Goal: Answer question/provide support: Share knowledge or assist other users

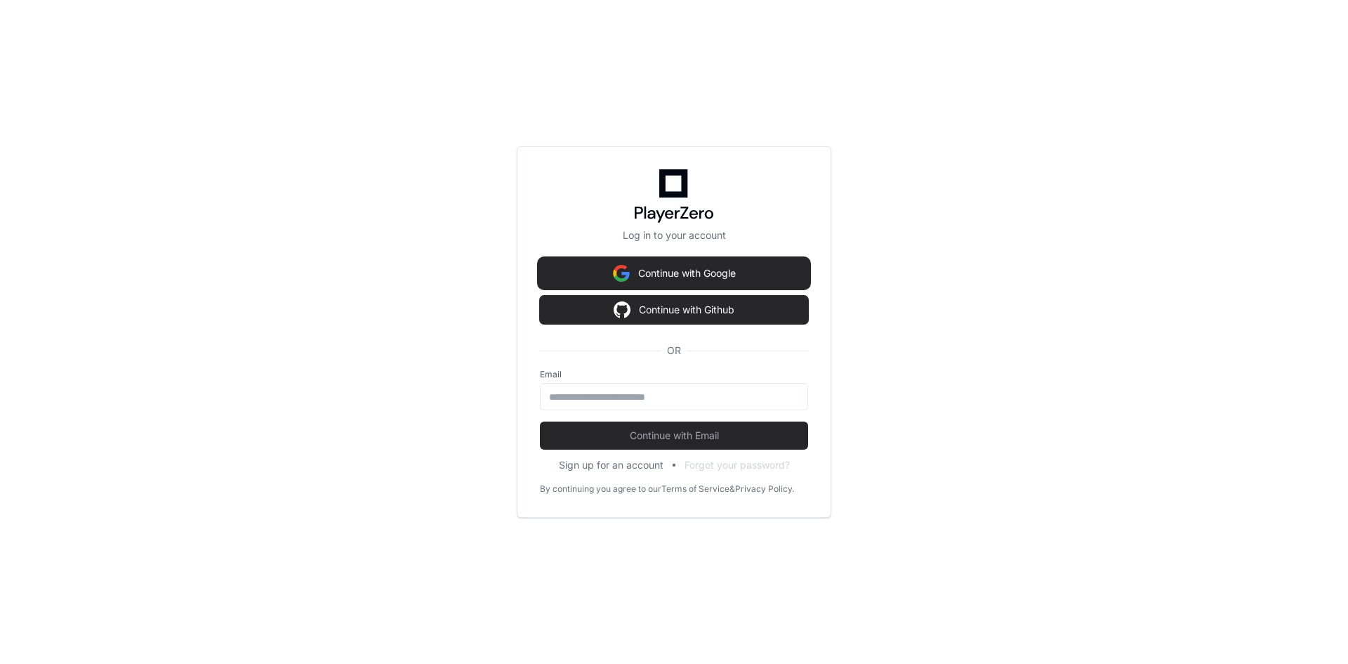
click at [695, 270] on button "Continue with Google" at bounding box center [674, 273] width 268 height 28
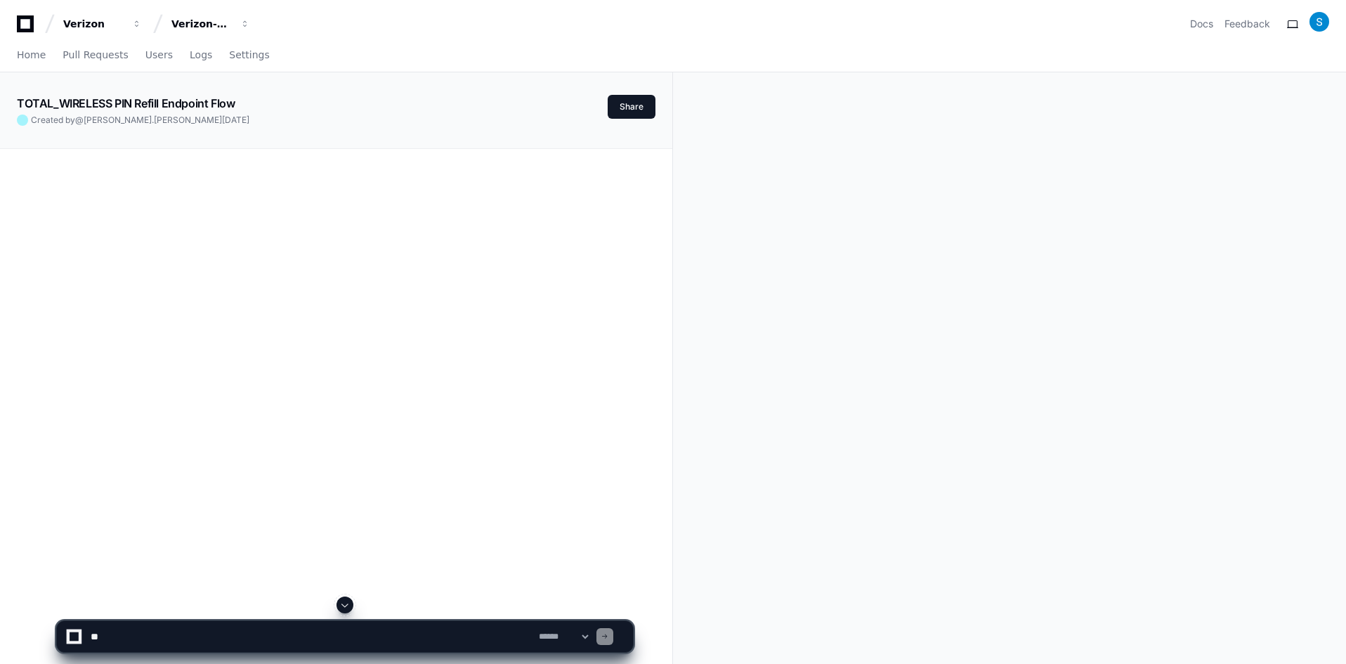
click at [350, 632] on textarea at bounding box center [312, 636] width 448 height 31
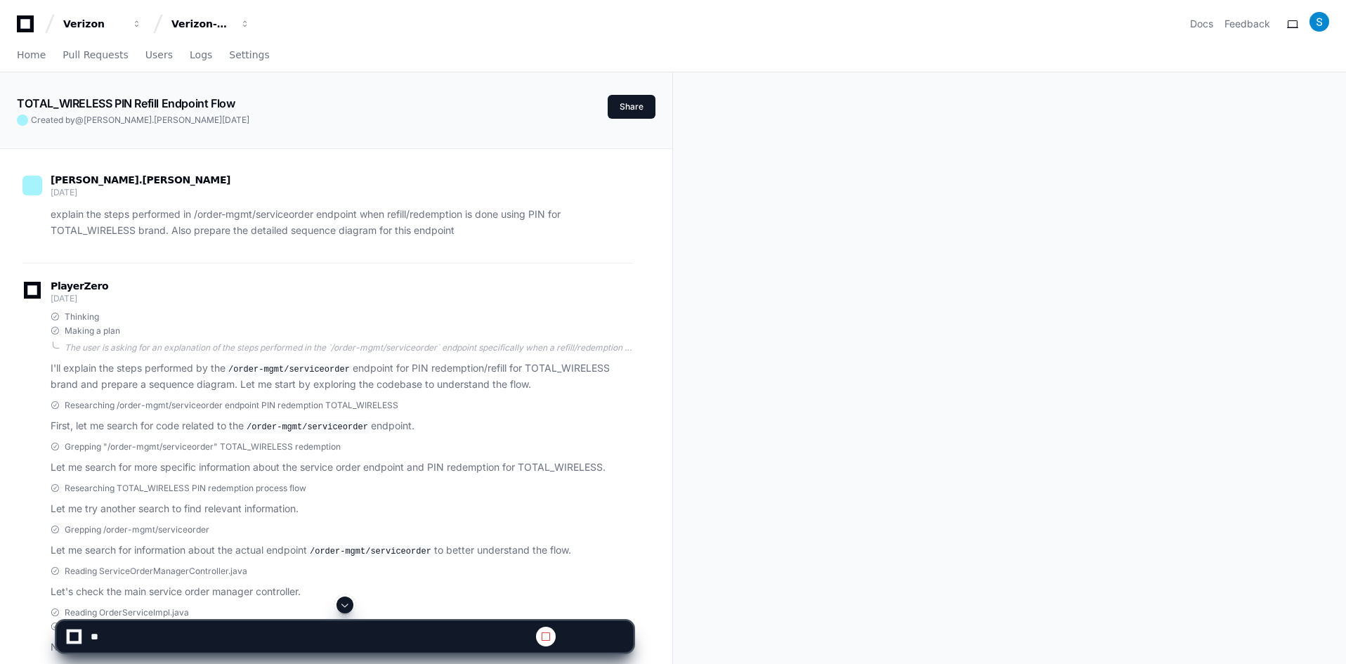
click at [347, 602] on span at bounding box center [344, 604] width 11 height 11
click at [348, 602] on span at bounding box center [344, 604] width 11 height 11
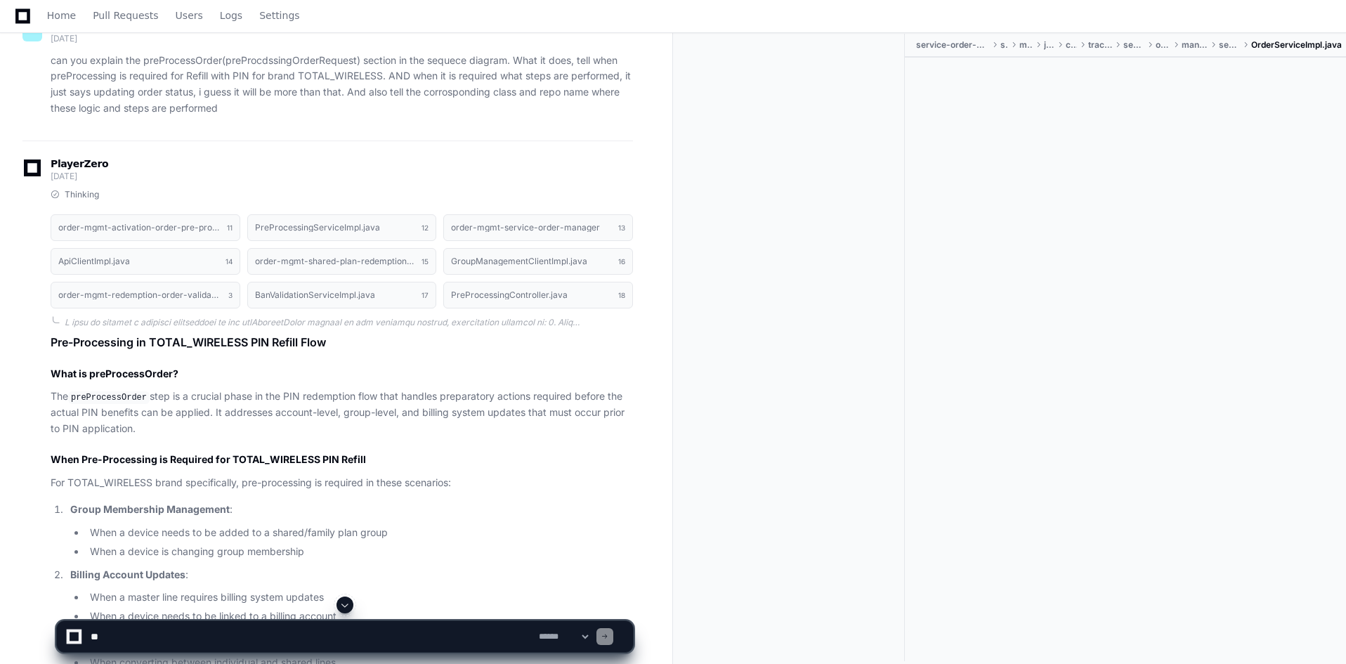
click at [281, 632] on textarea at bounding box center [312, 636] width 448 height 31
click at [284, 634] on textarea at bounding box center [312, 636] width 448 height 31
drag, startPoint x: 312, startPoint y: 633, endPoint x: 435, endPoint y: 636, distance: 123.0
click at [435, 636] on textarea at bounding box center [312, 636] width 448 height 31
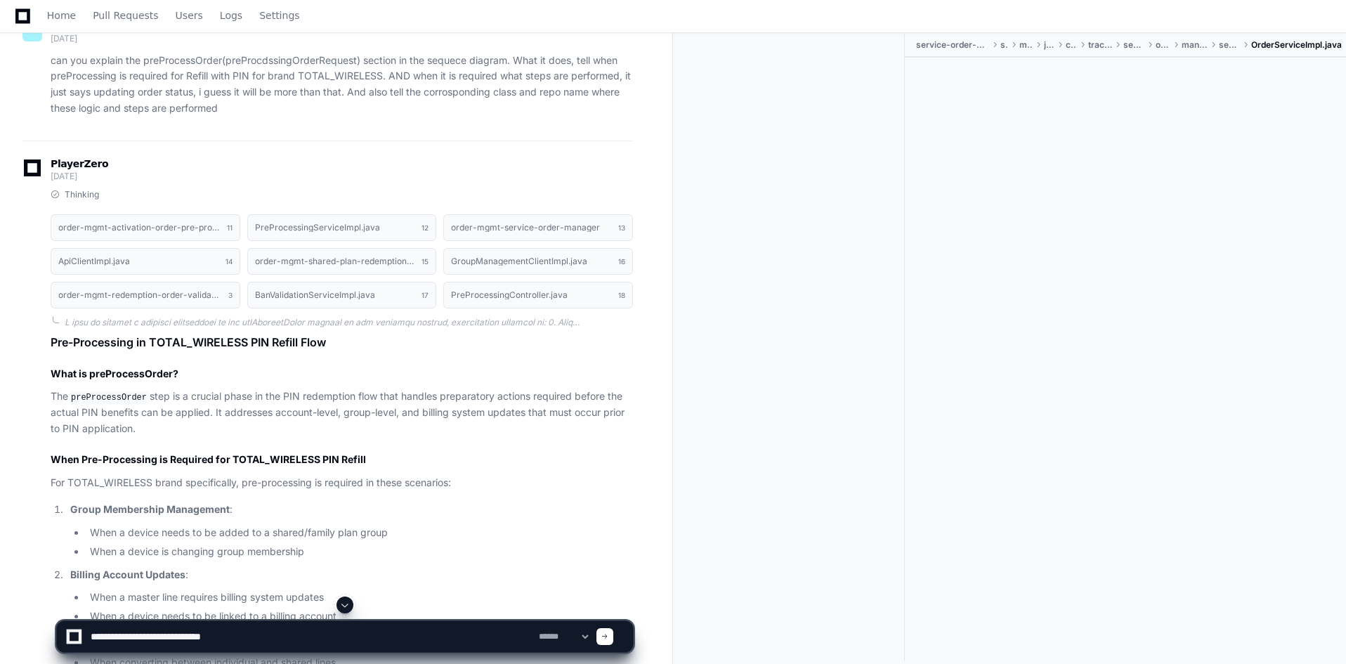
click at [141, 635] on textarea at bounding box center [312, 636] width 448 height 31
click at [282, 641] on textarea at bounding box center [312, 636] width 448 height 31
click at [519, 638] on textarea at bounding box center [312, 636] width 448 height 31
paste textarea "**********"
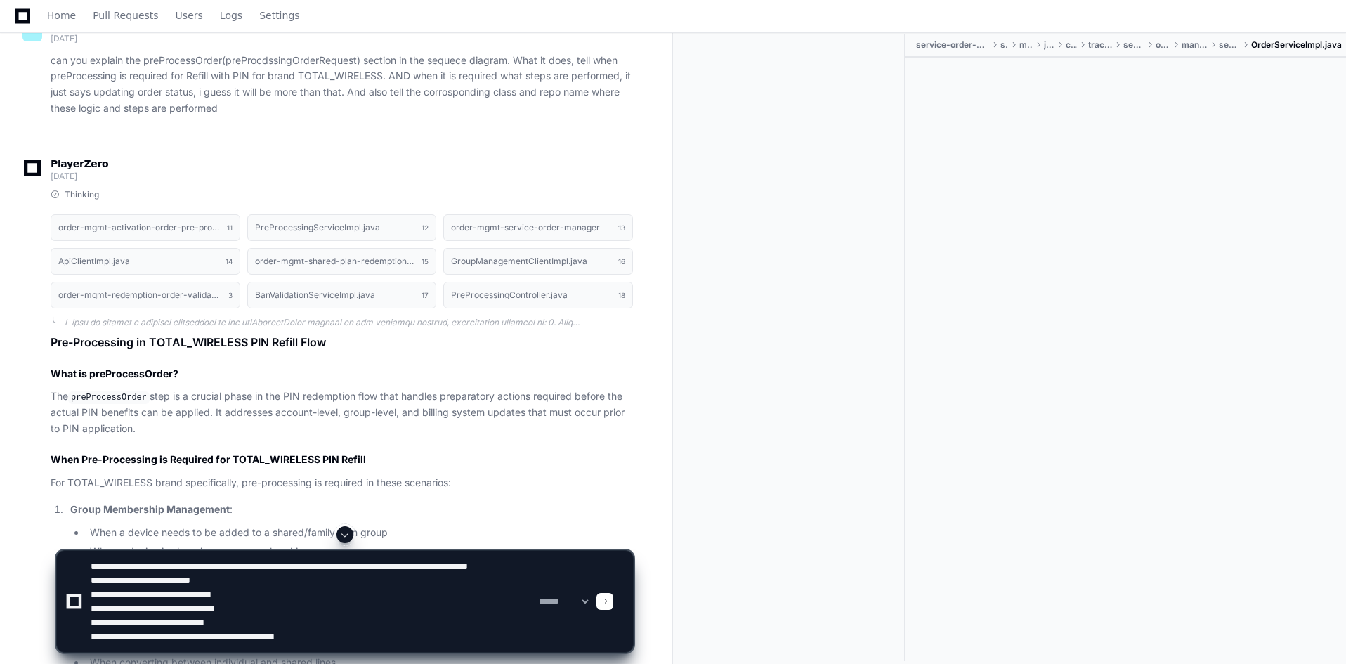
type textarea "**********"
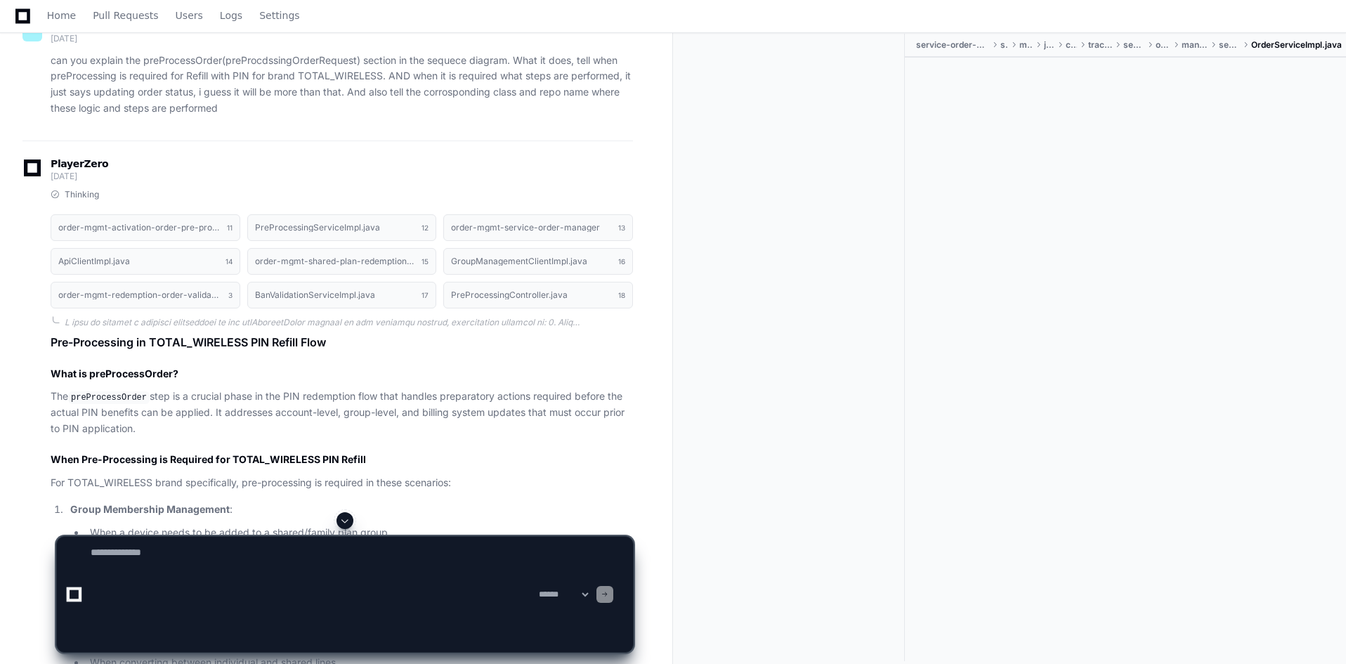
scroll to position [0, 0]
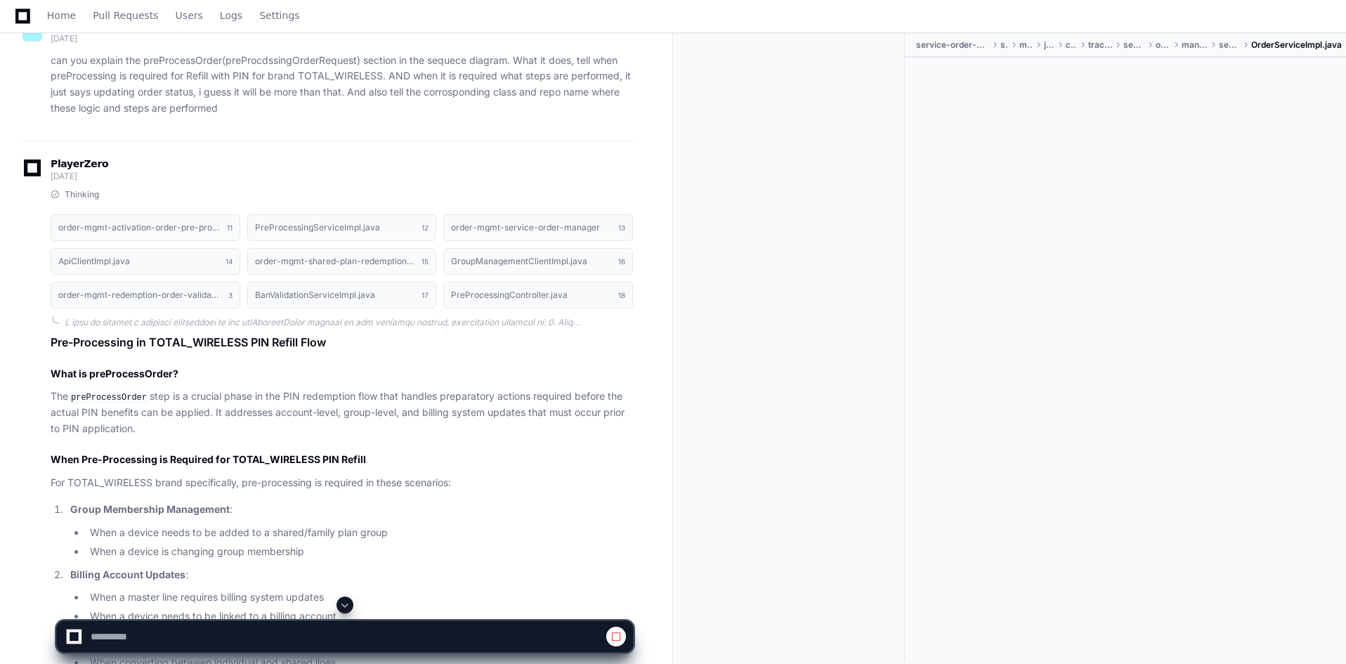
click at [347, 603] on span at bounding box center [344, 604] width 11 height 11
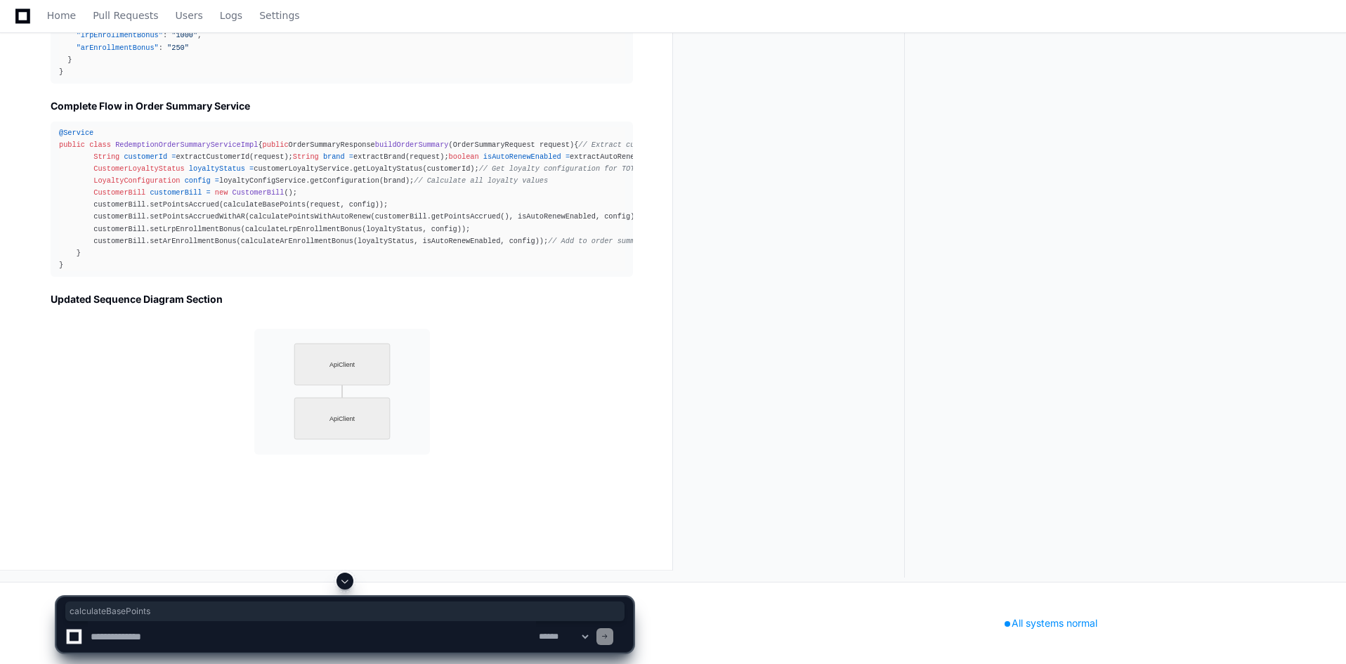
scroll to position [37733, 0]
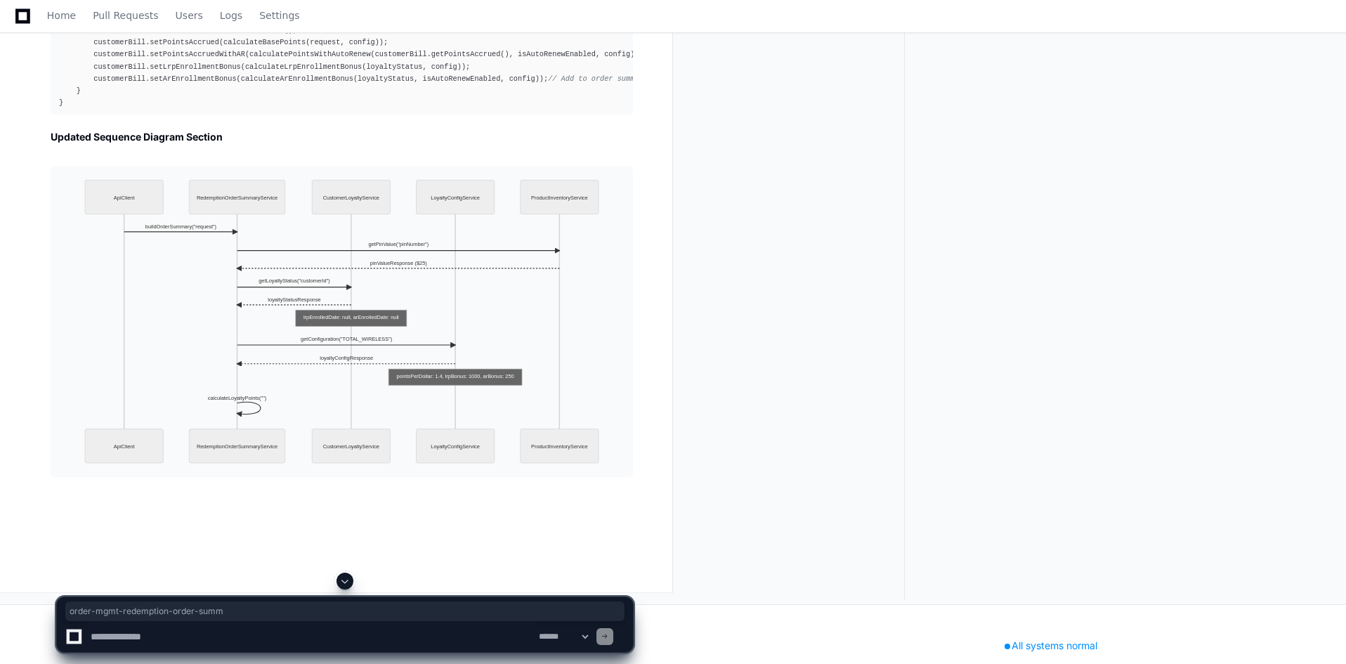
drag, startPoint x: 187, startPoint y: 132, endPoint x: 291, endPoint y: 132, distance: 103.9
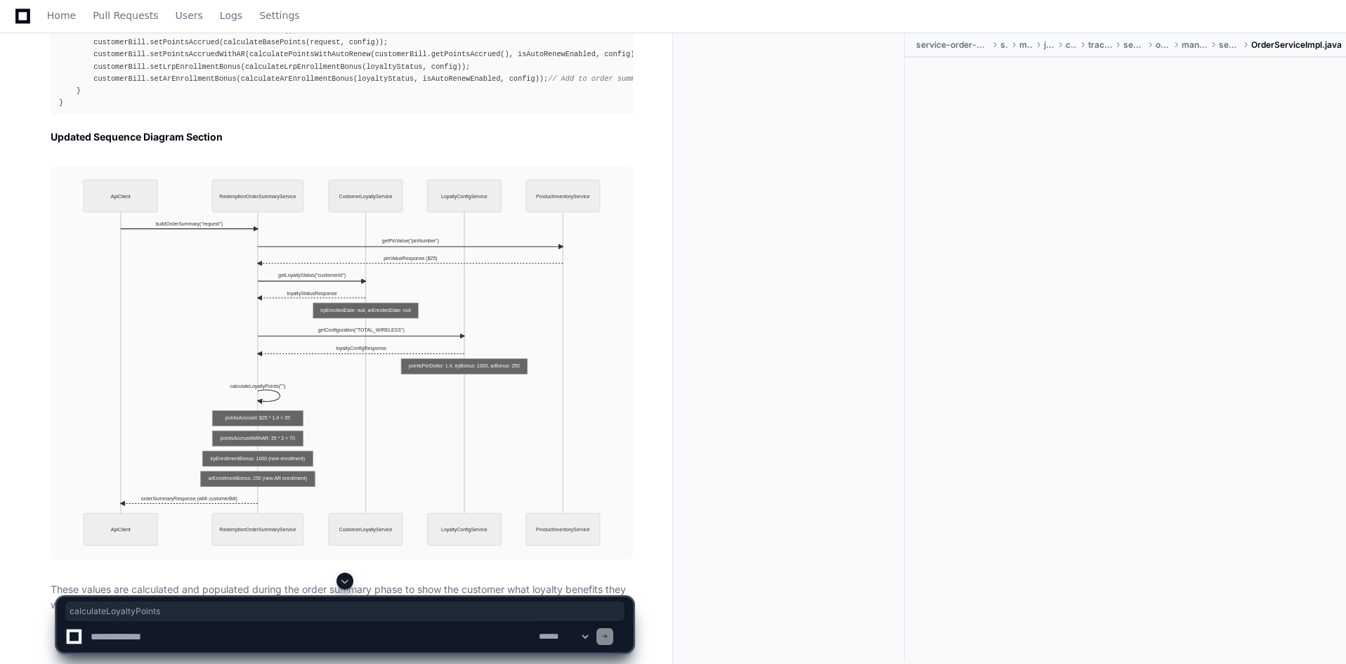
copy div "calculateLoyaltyPoints"
drag, startPoint x: 86, startPoint y: 358, endPoint x: 279, endPoint y: 358, distance: 193.1
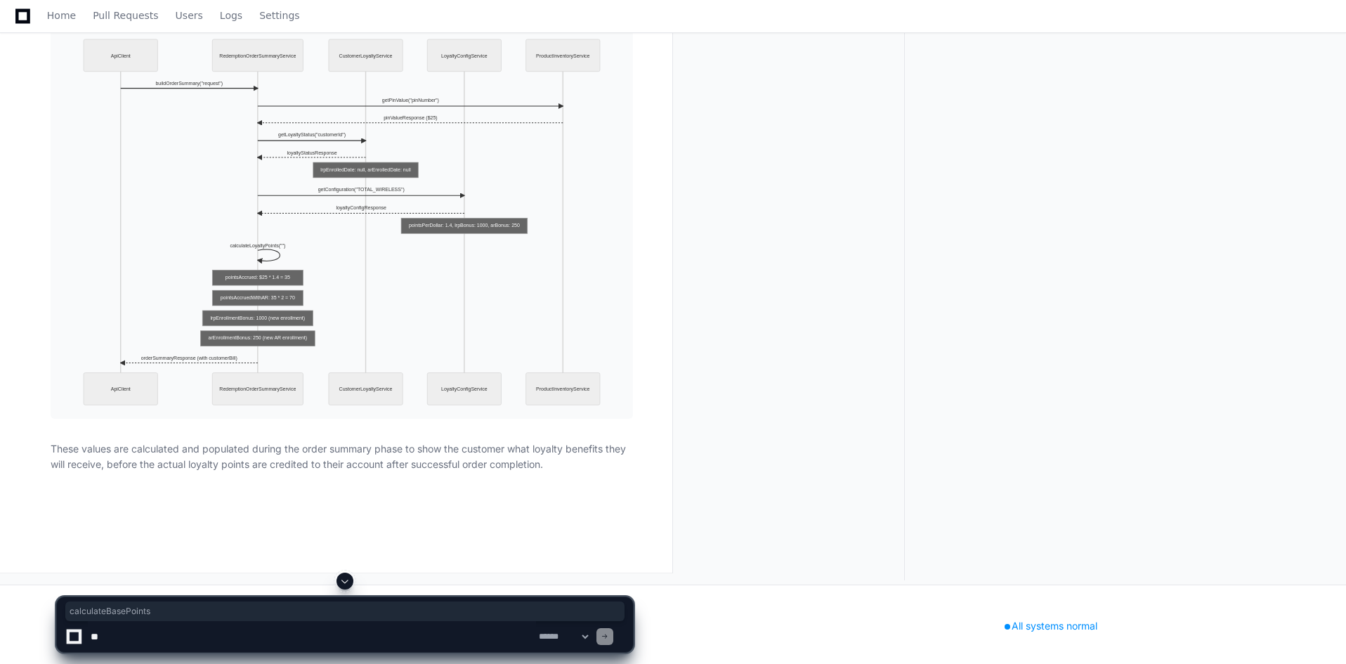
copy span "calculateBasePoints"
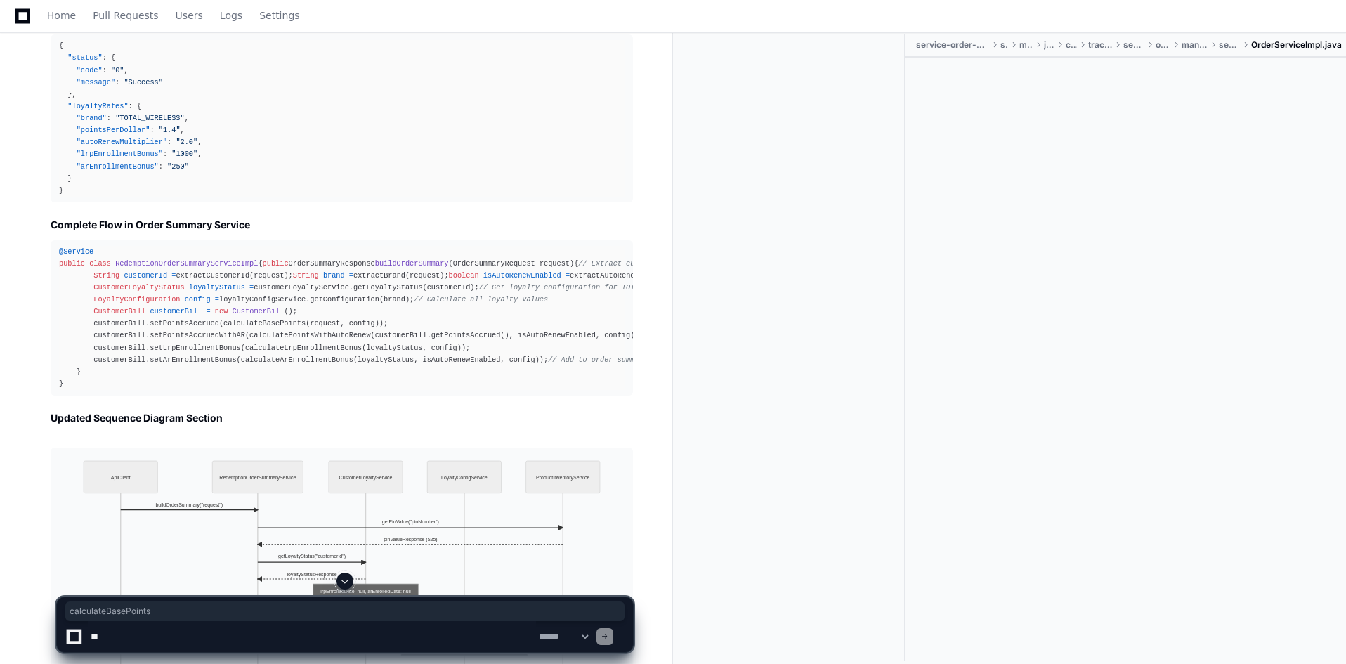
scroll to position [37522, 0]
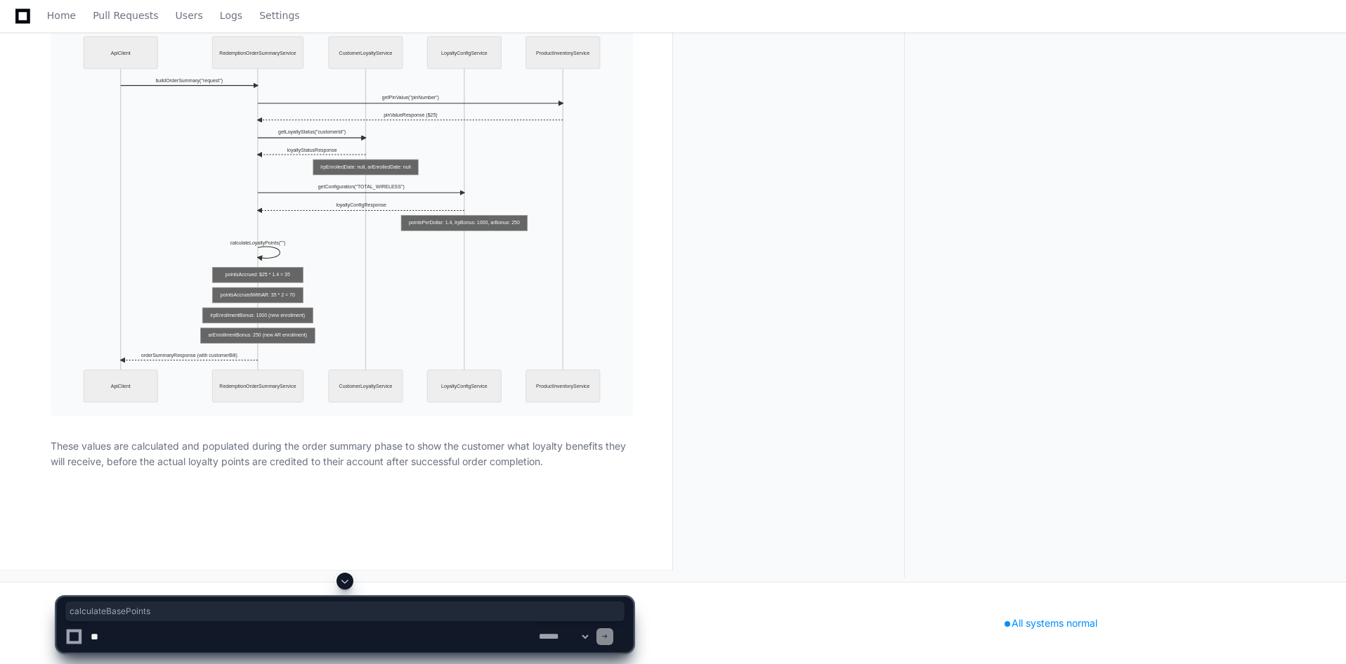
scroll to position [38013, 0]
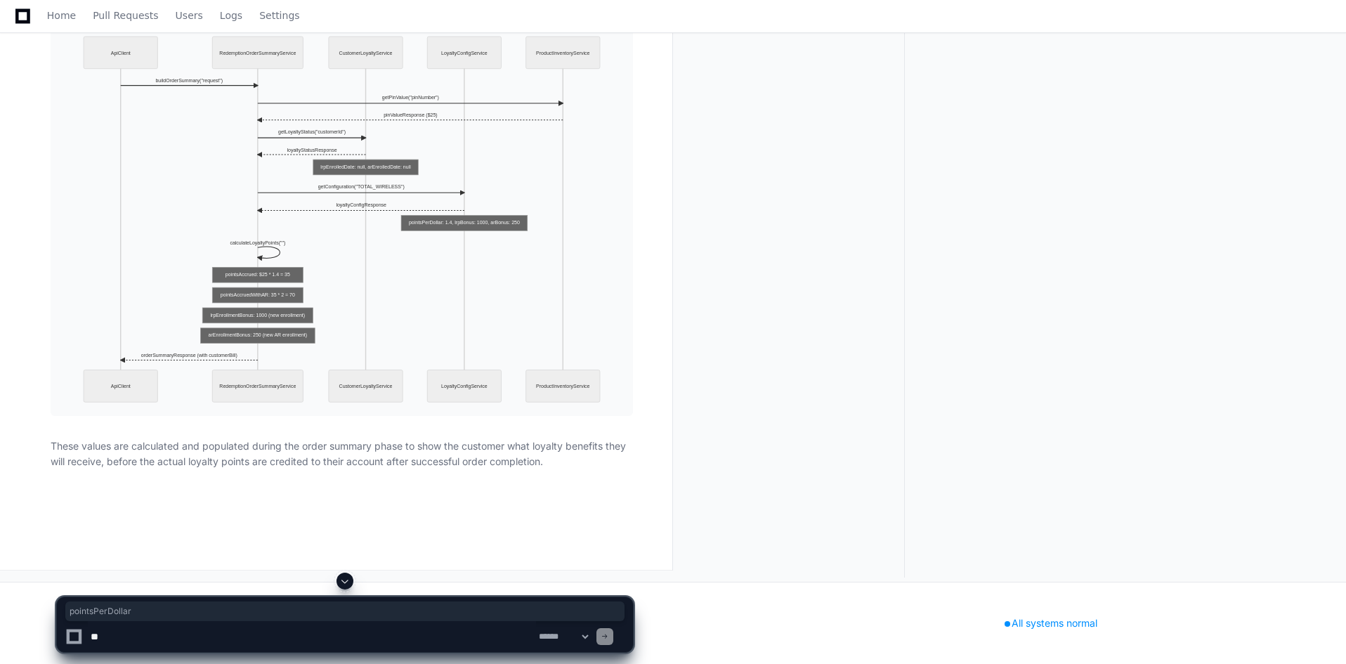
drag, startPoint x: 213, startPoint y: 306, endPoint x: 313, endPoint y: 308, distance: 99.7
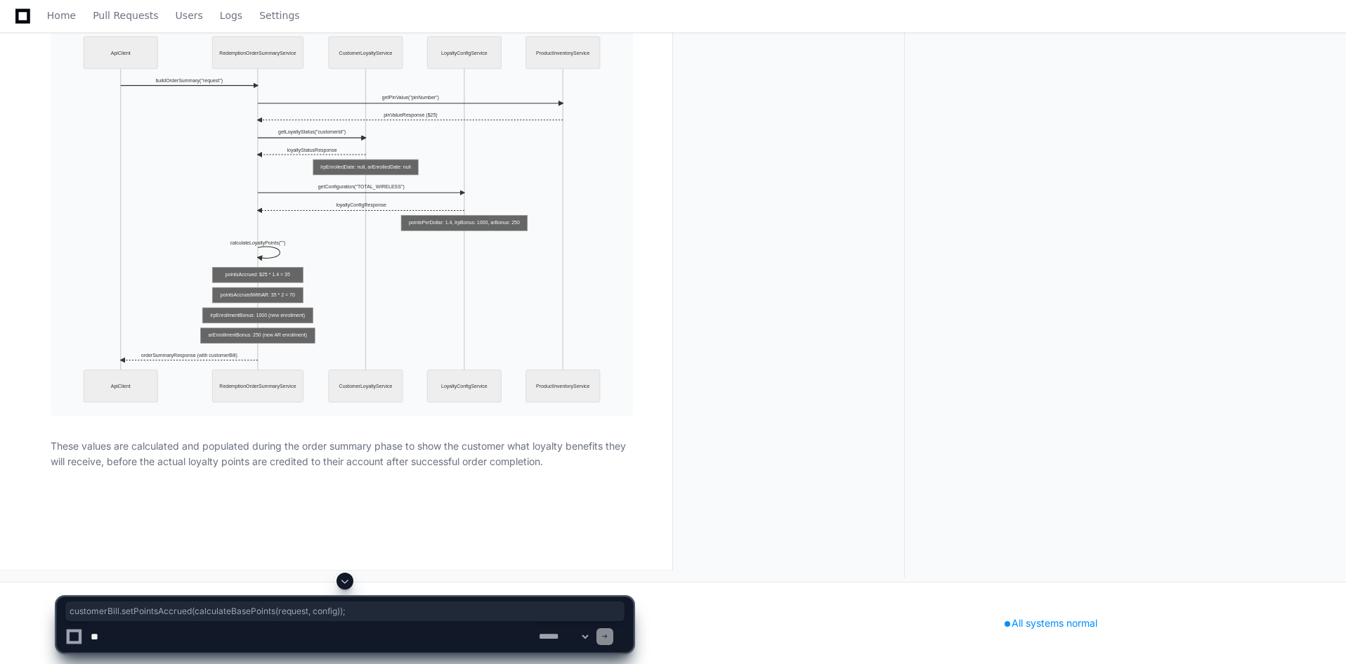
drag, startPoint x: 87, startPoint y: 356, endPoint x: 369, endPoint y: 352, distance: 281.7
copy div "customerBill.setPointsAccrued(calculateBasePoints(request, config));"
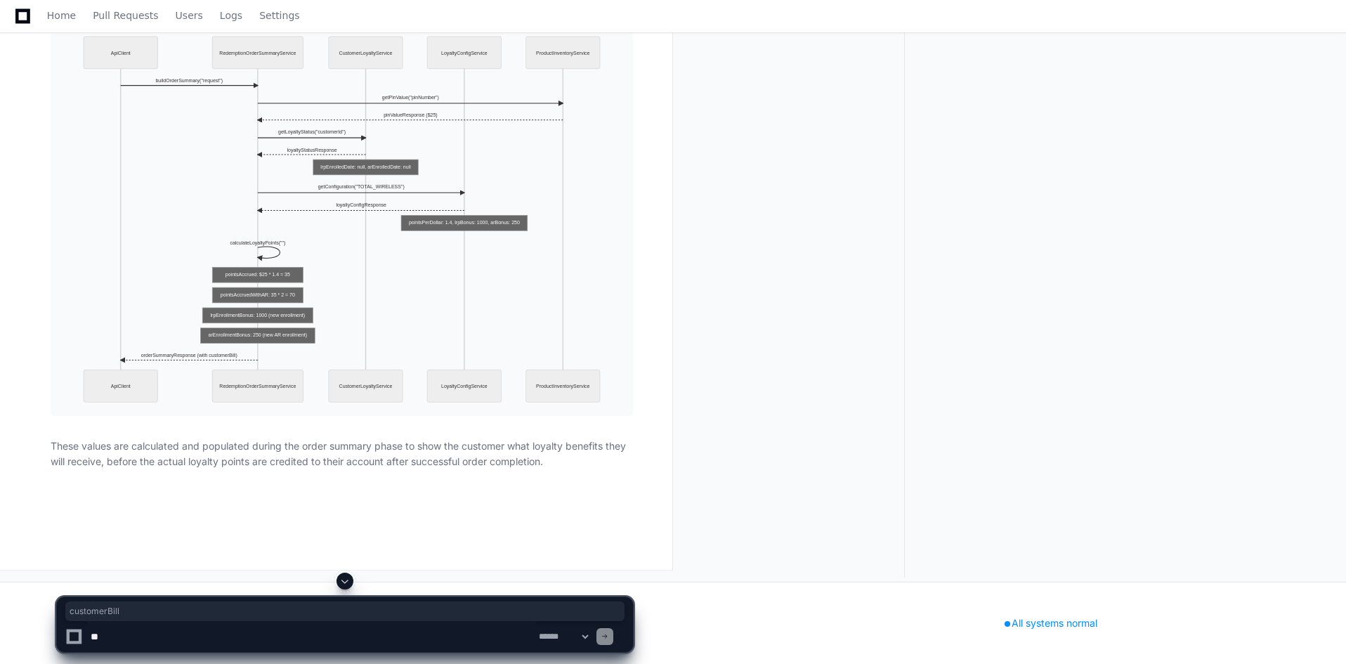
copy div "customerBill"
